Goal: Transaction & Acquisition: Book appointment/travel/reservation

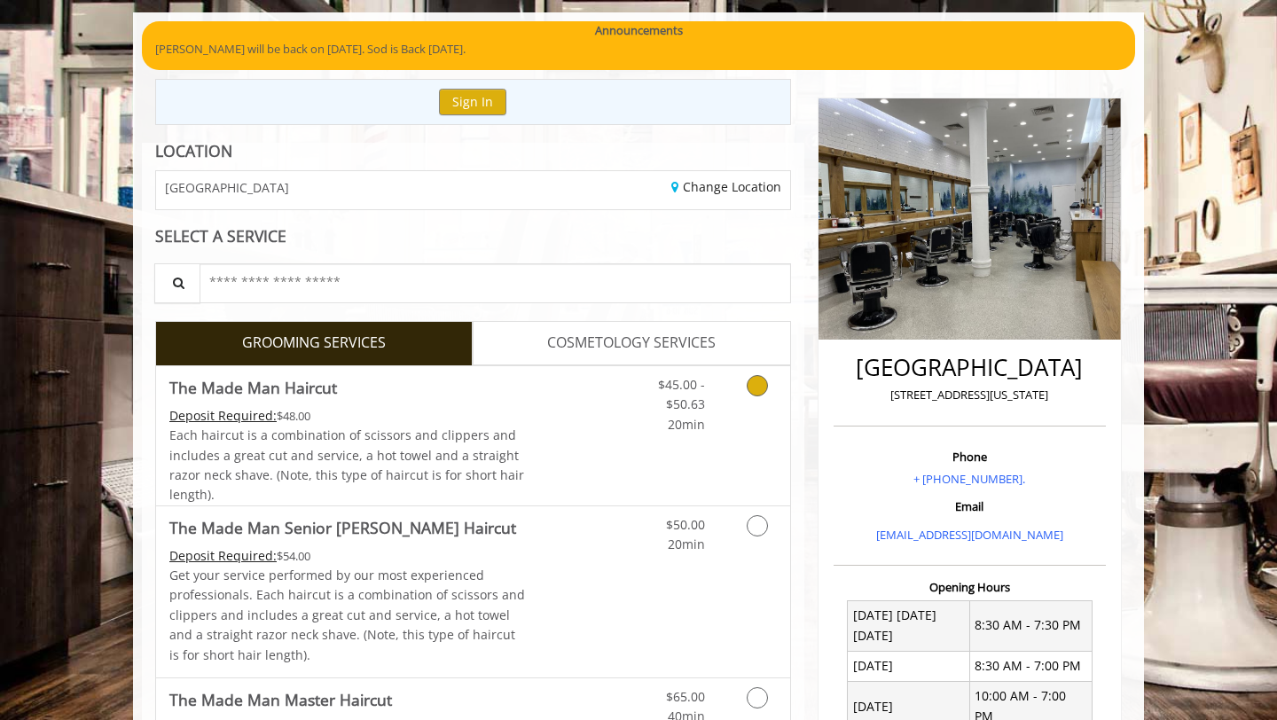
scroll to position [124, 0]
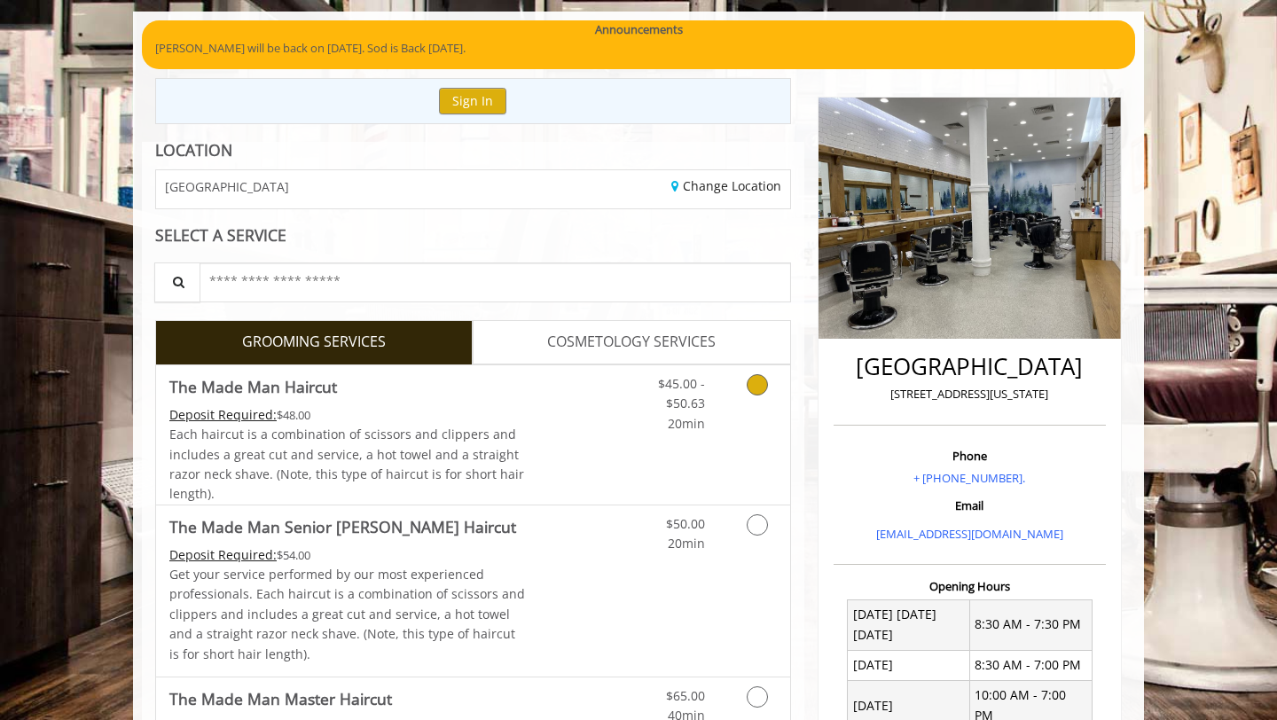
click at [722, 418] on div "Grooming services" at bounding box center [754, 399] width 72 height 68
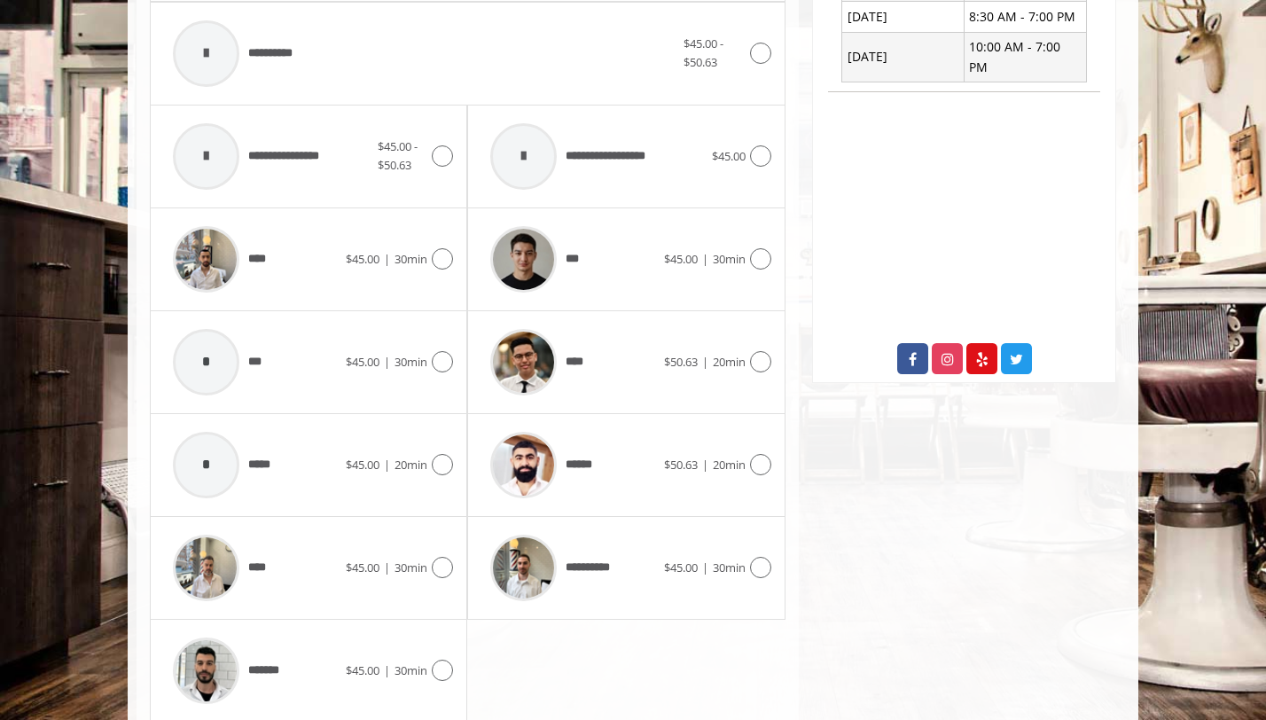
scroll to position [776, 0]
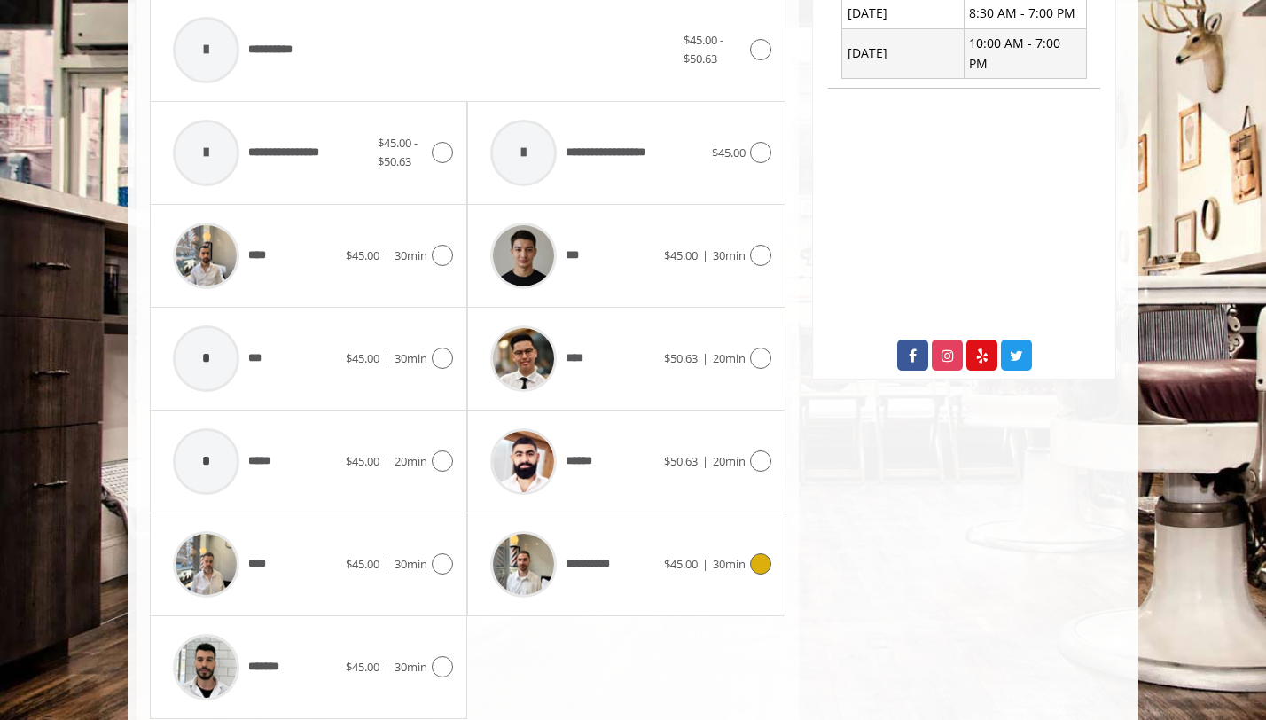
click at [681, 573] on div "$45.00 | 30min" at bounding box center [717, 563] width 107 height 21
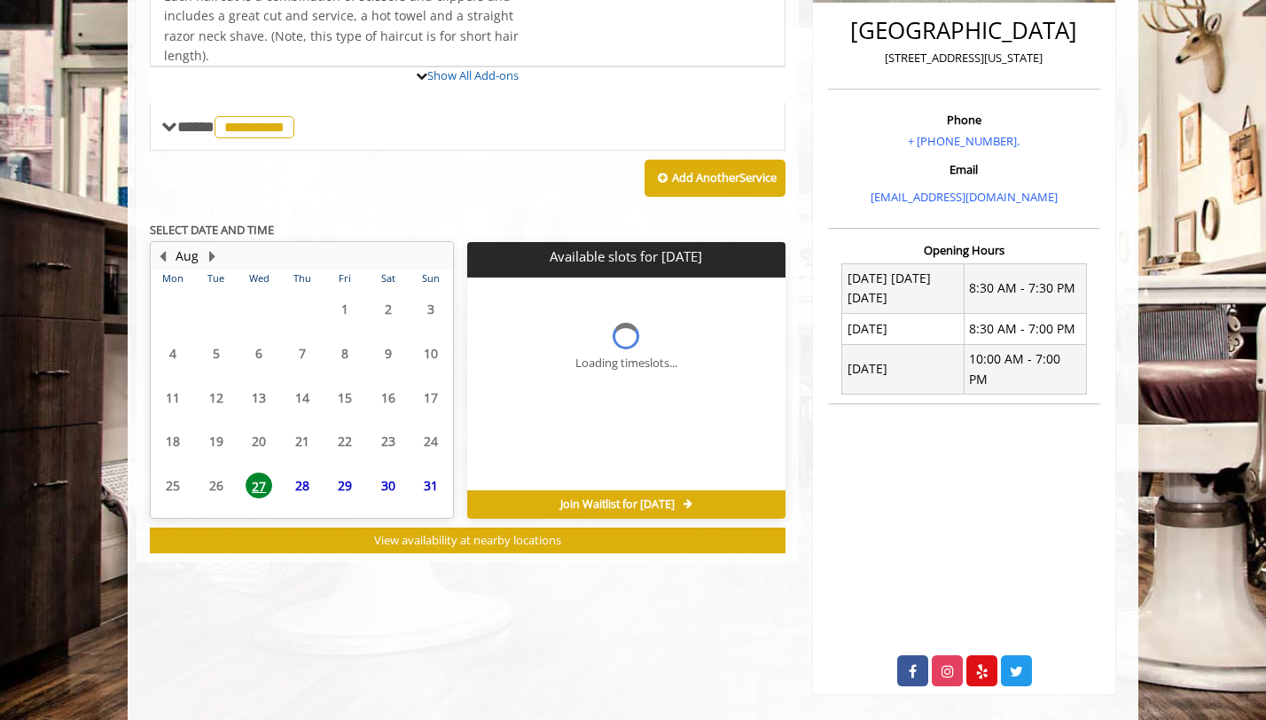
scroll to position [508, 0]
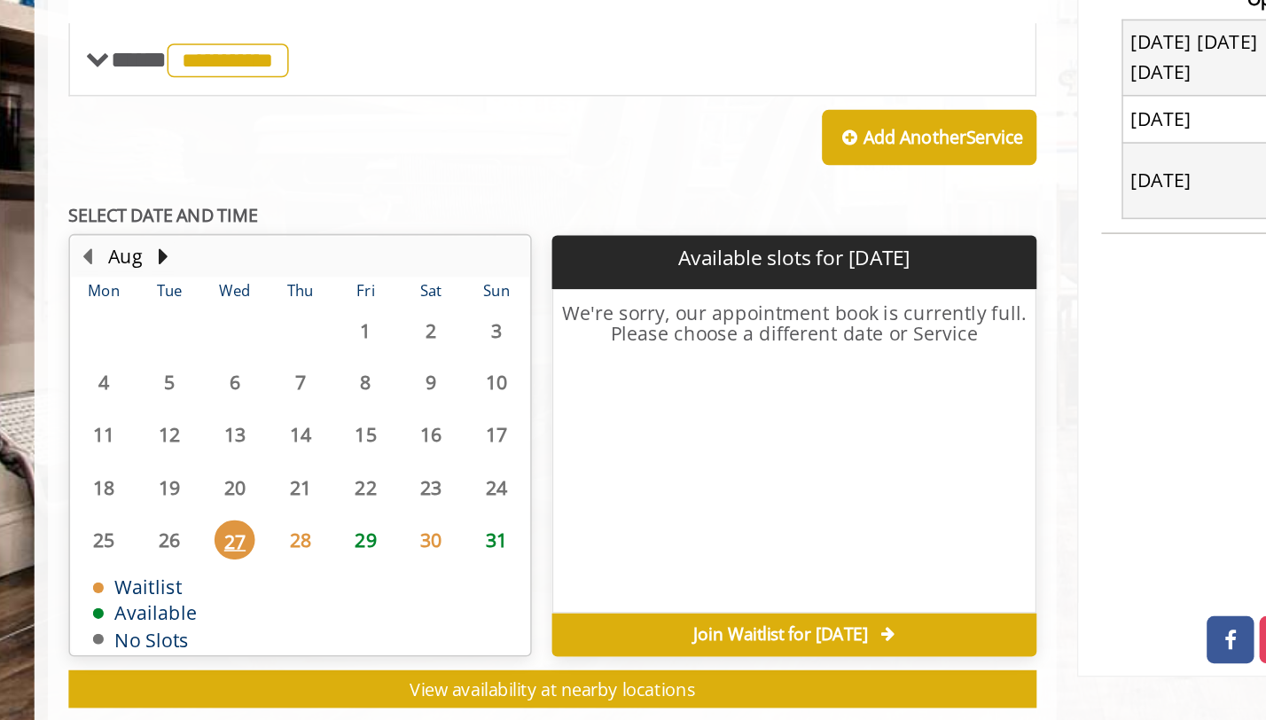
click at [344, 560] on span "29" at bounding box center [345, 557] width 27 height 26
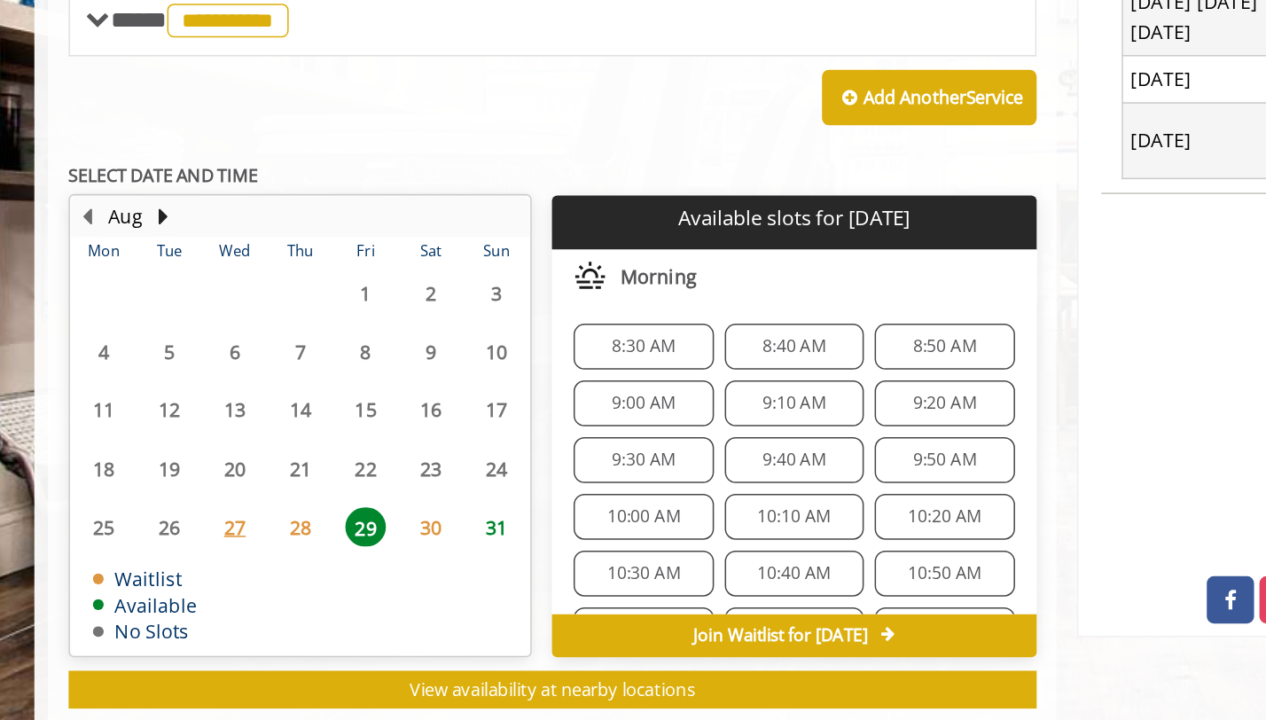
scroll to position [0, 0]
click at [544, 495] on div "9:30 AM" at bounding box center [526, 505] width 91 height 30
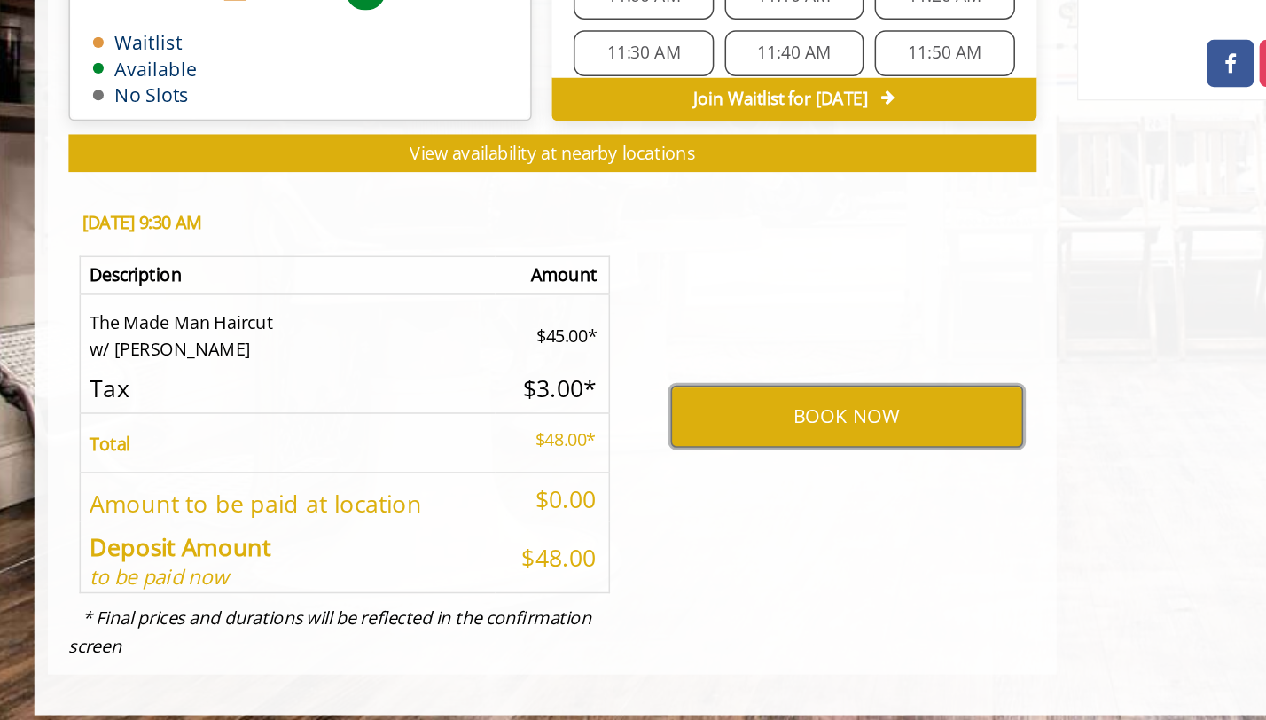
scroll to position [856, 0]
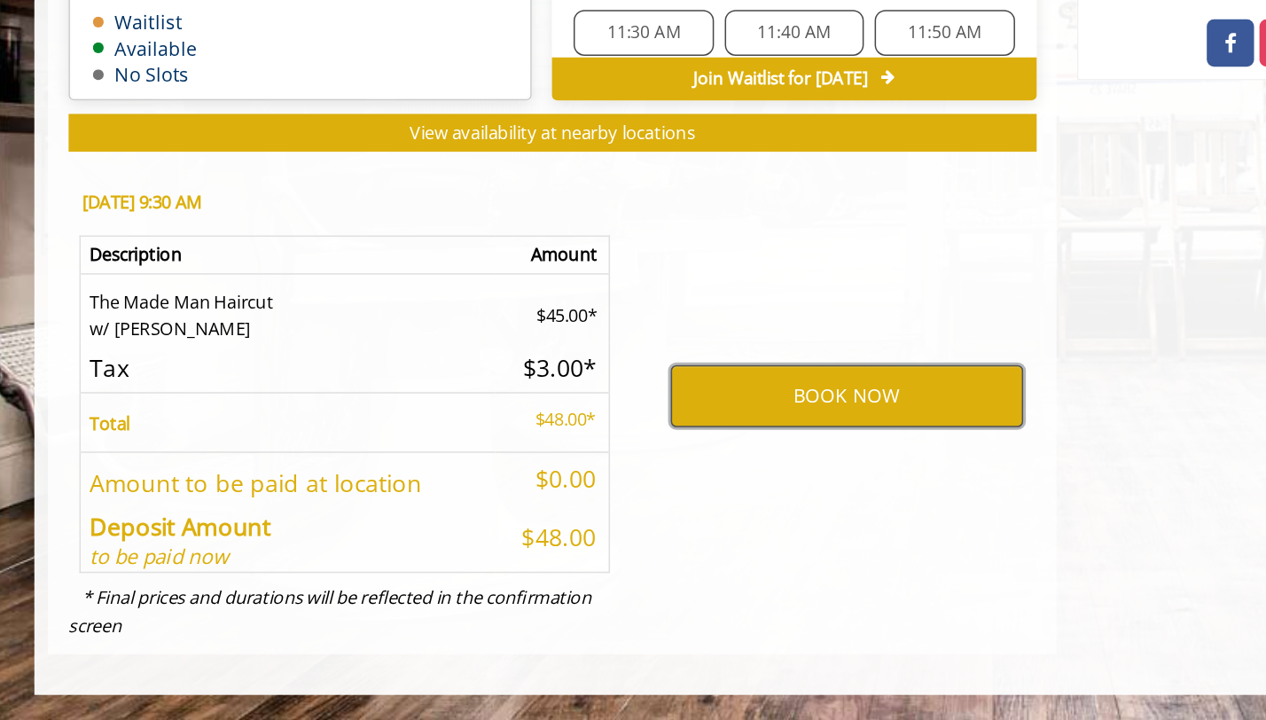
click at [608, 505] on button "BOOK NOW" at bounding box center [660, 507] width 231 height 41
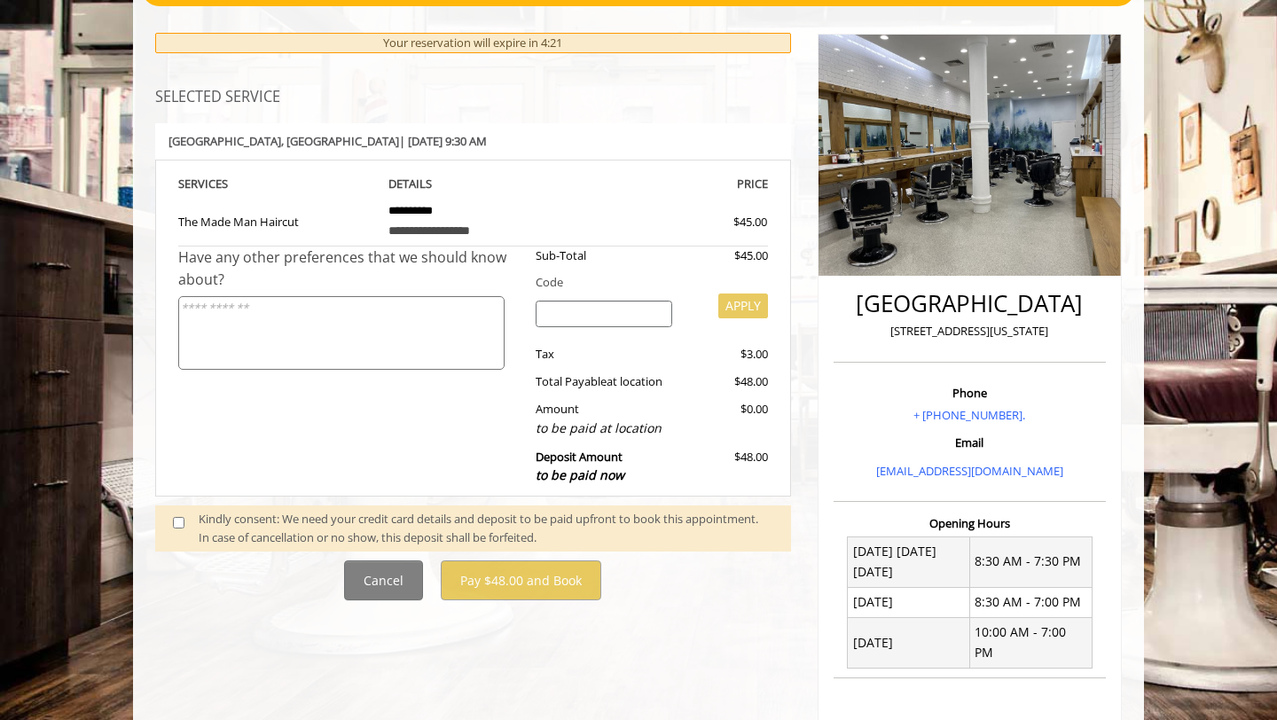
scroll to position [188, 0]
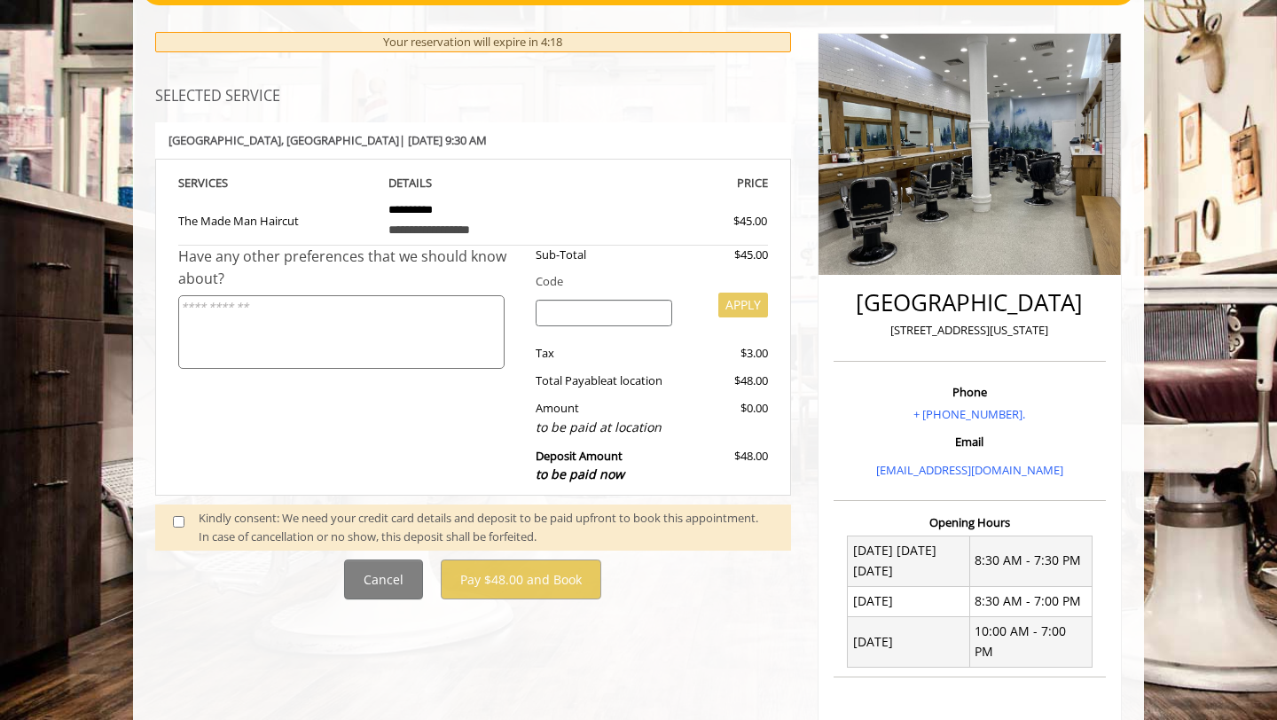
click at [200, 522] on div "Kindly consent: We need your credit card details and deposit to be paid upfront…" at bounding box center [486, 527] width 575 height 37
click at [186, 514] on span at bounding box center [186, 527] width 52 height 37
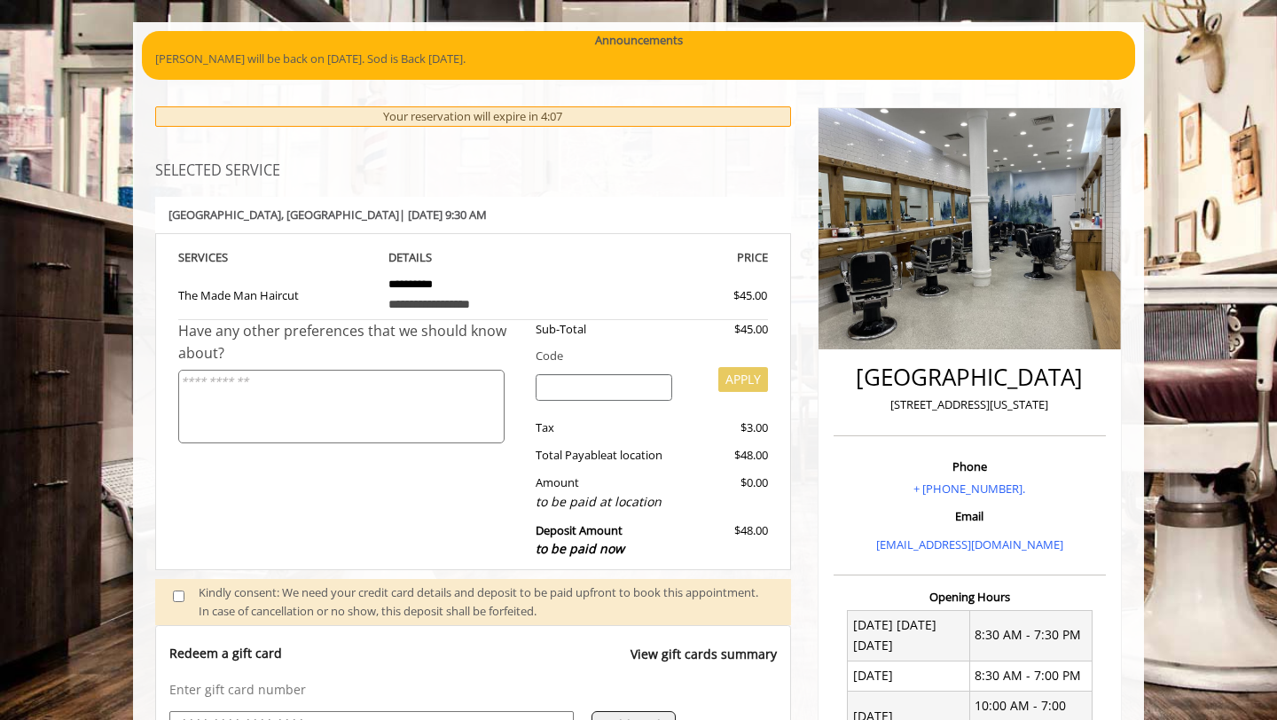
scroll to position [545, 0]
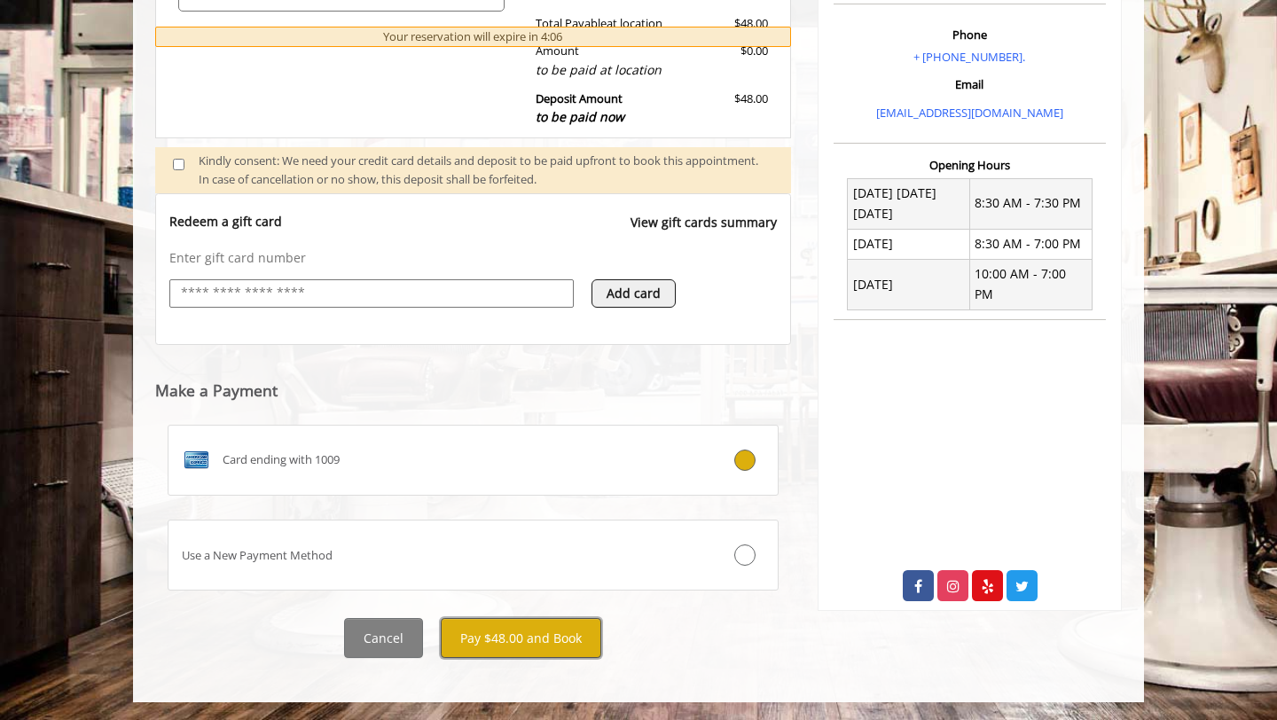
click at [536, 630] on button "Pay $48.00 and Book" at bounding box center [521, 638] width 160 height 40
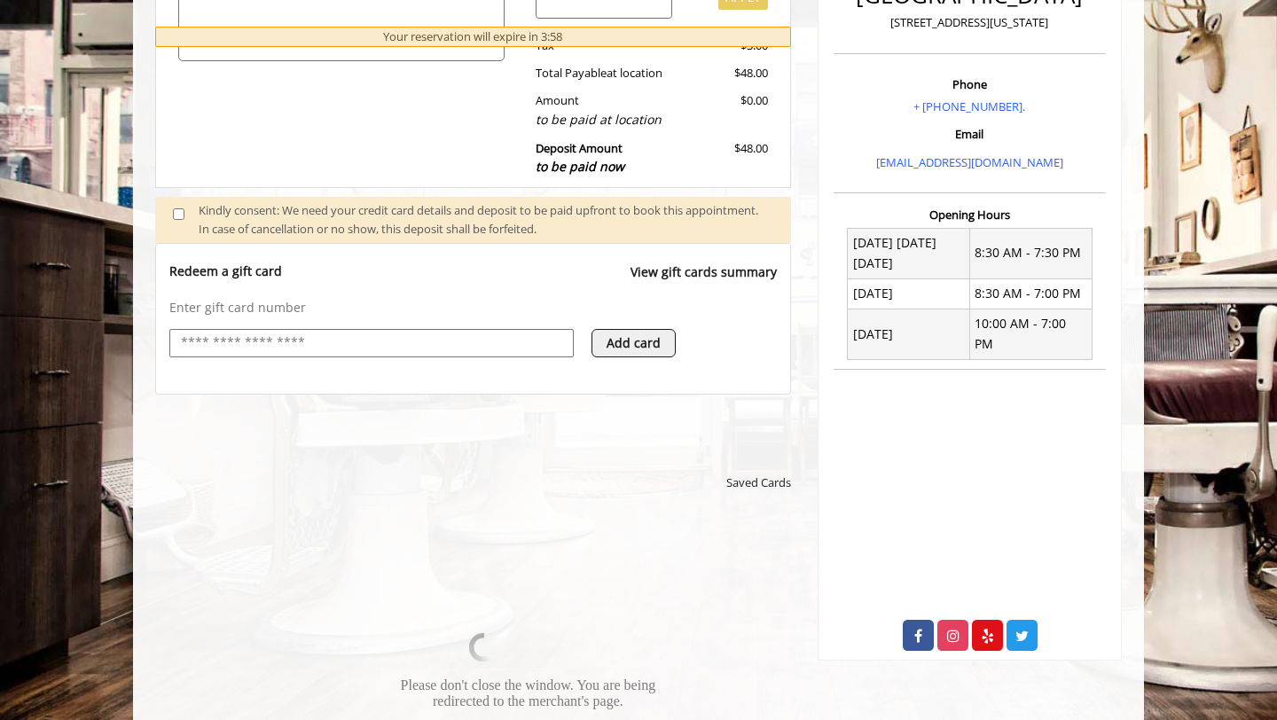
scroll to position [575, 0]
